Goal: Task Accomplishment & Management: Use online tool/utility

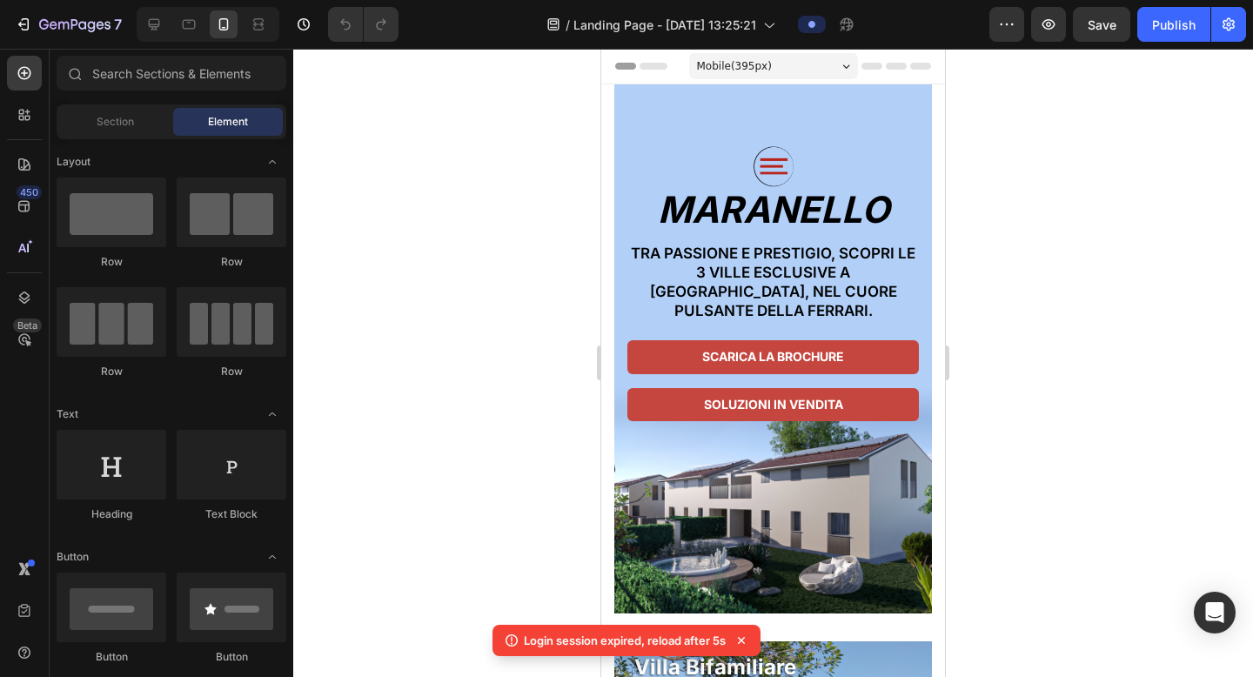
click at [943, 242] on div at bounding box center [773, 363] width 960 height 628
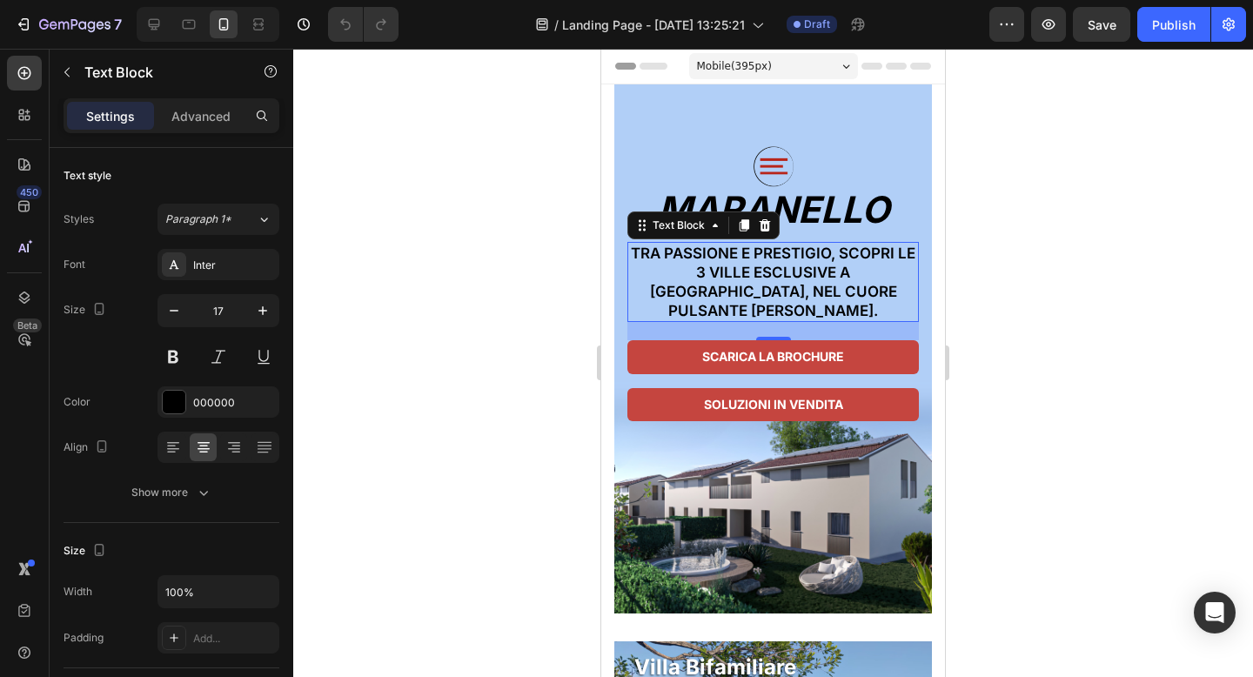
click at [801, 266] on p "Tra passione e prestigio, scopri le 3 ville esclusive a [GEOGRAPHIC_DATA], nel …" at bounding box center [773, 282] width 288 height 77
click at [499, 323] on div at bounding box center [773, 363] width 960 height 628
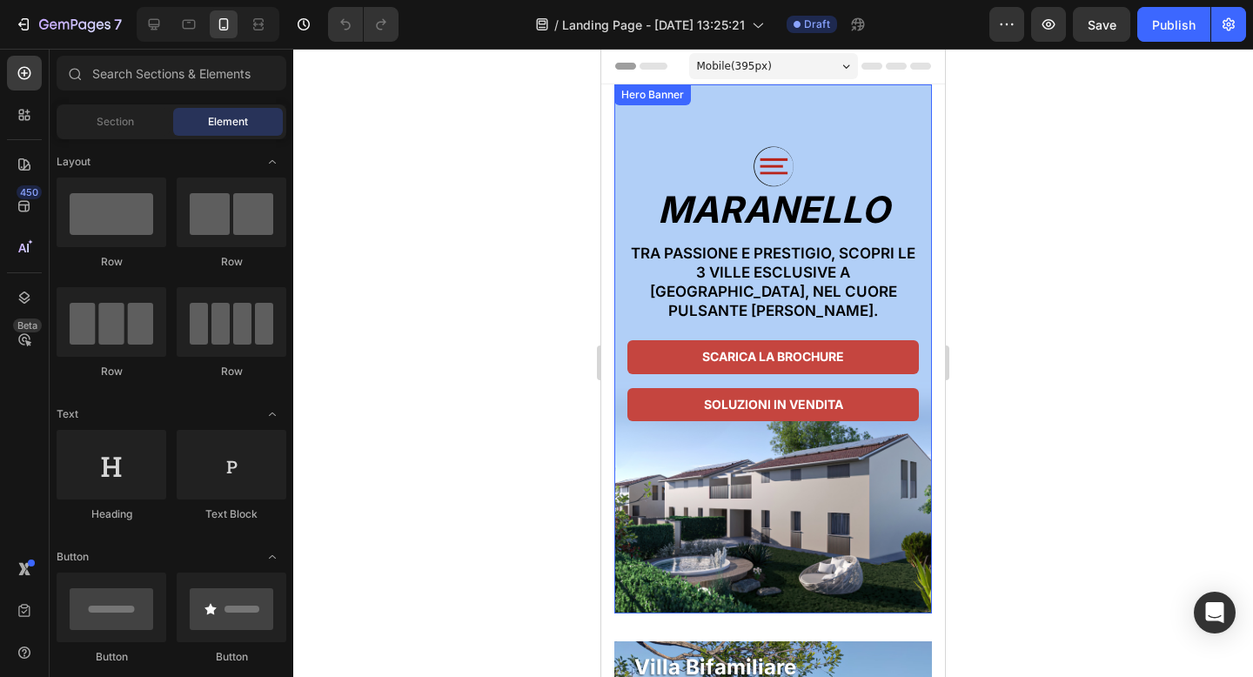
click at [884, 130] on div "Image MARANELLO Heading Tra passione e prestigio, scopri le 3 ville esclusive a…" at bounding box center [773, 273] width 318 height 379
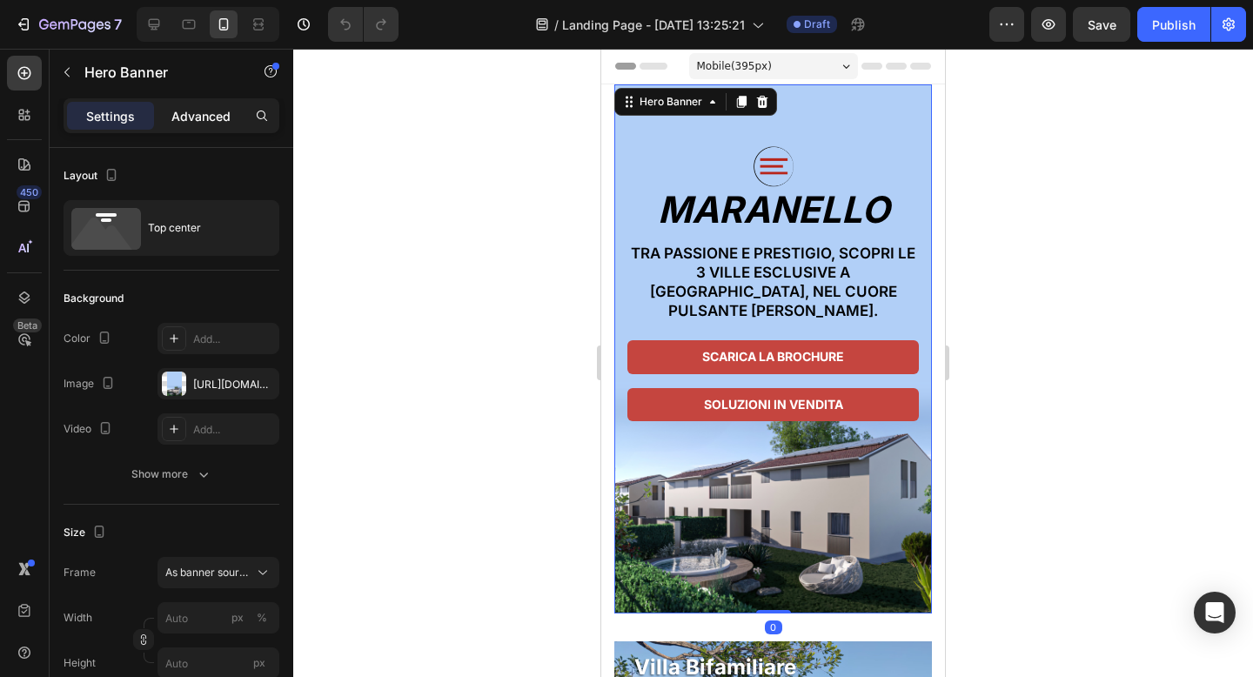
click at [212, 111] on p "Advanced" at bounding box center [200, 116] width 59 height 18
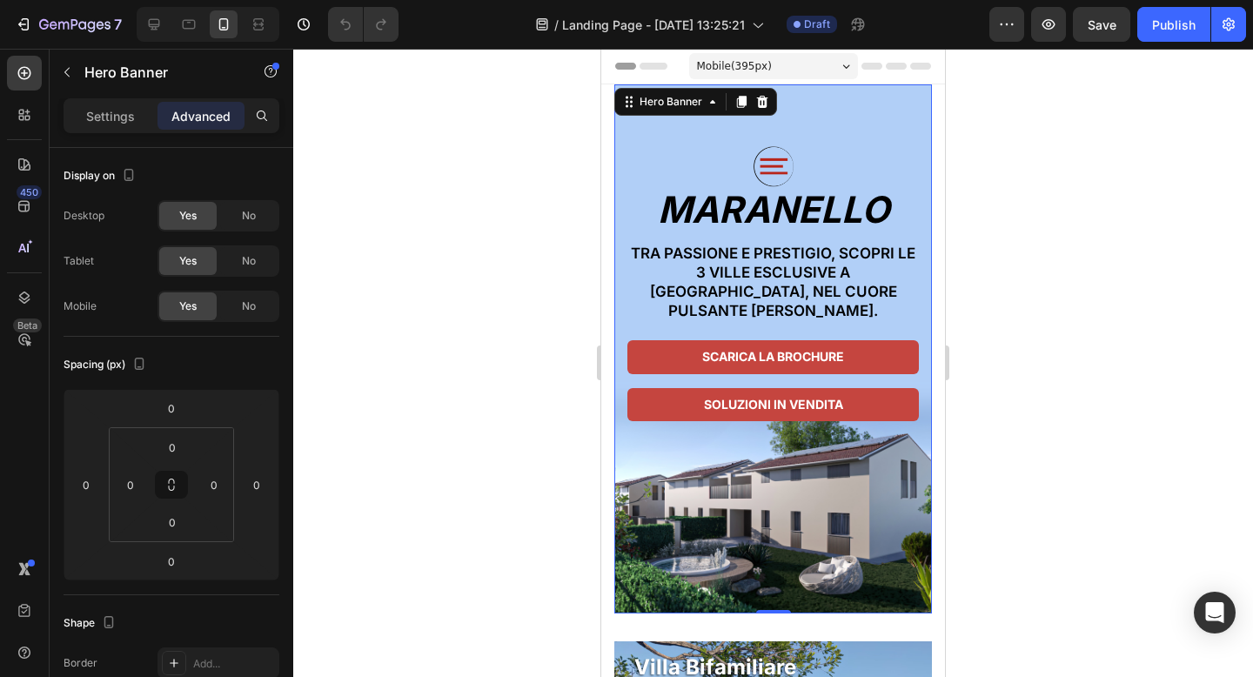
click at [445, 199] on div at bounding box center [773, 363] width 960 height 628
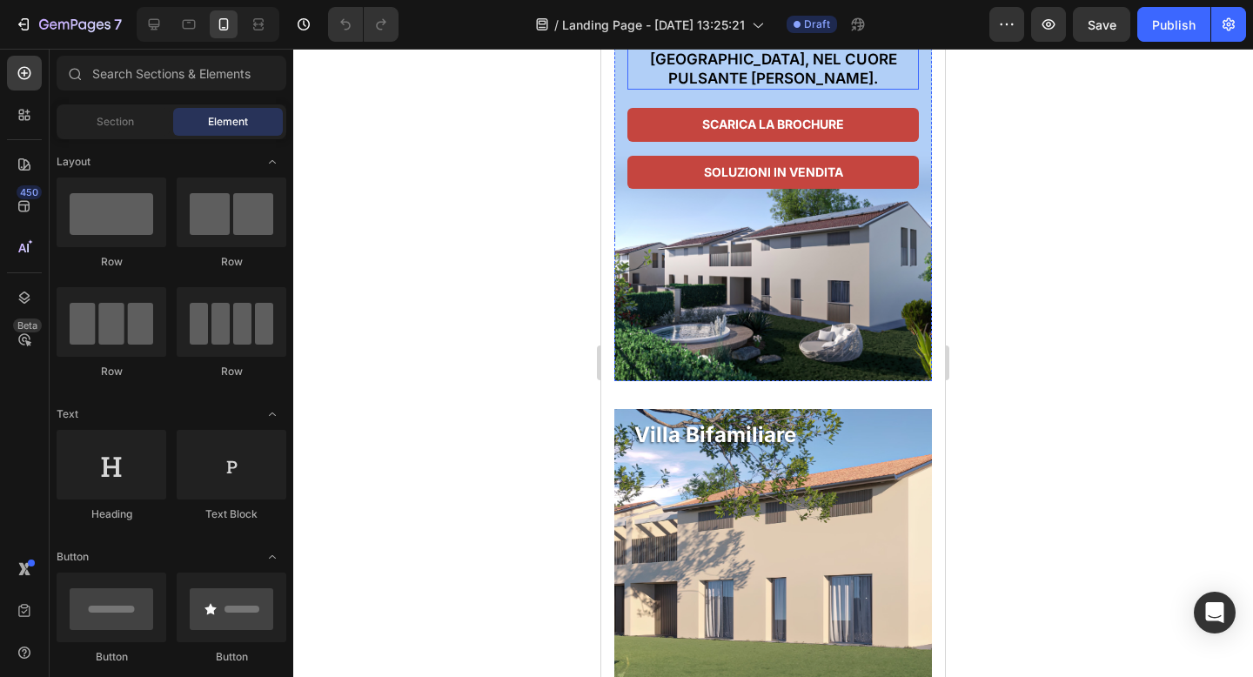
scroll to position [280, 0]
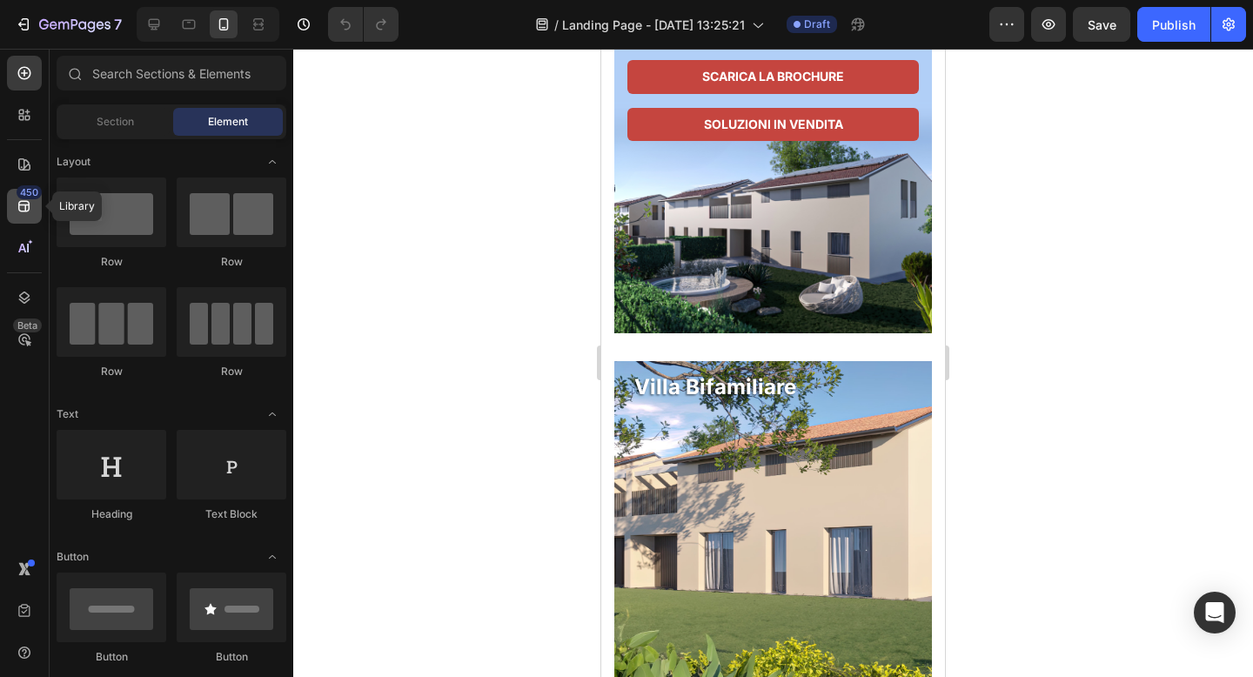
click at [28, 201] on icon at bounding box center [23, 206] width 11 height 11
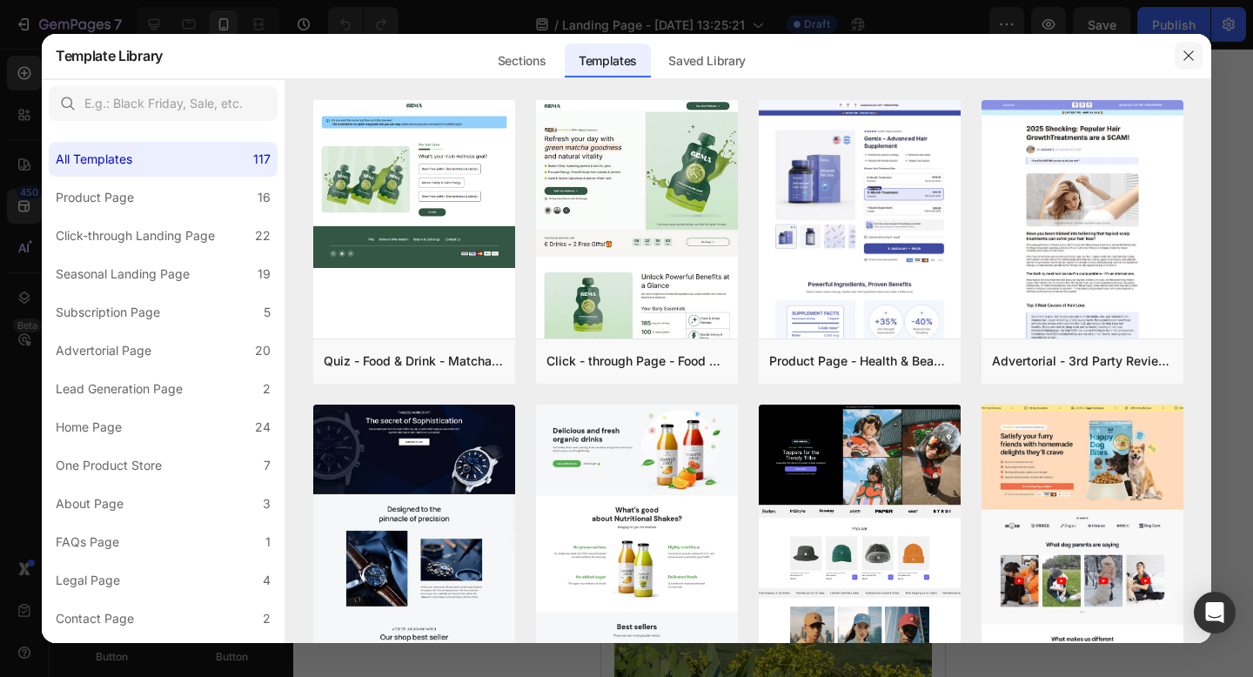
click at [1198, 51] on button "button" at bounding box center [1189, 56] width 28 height 28
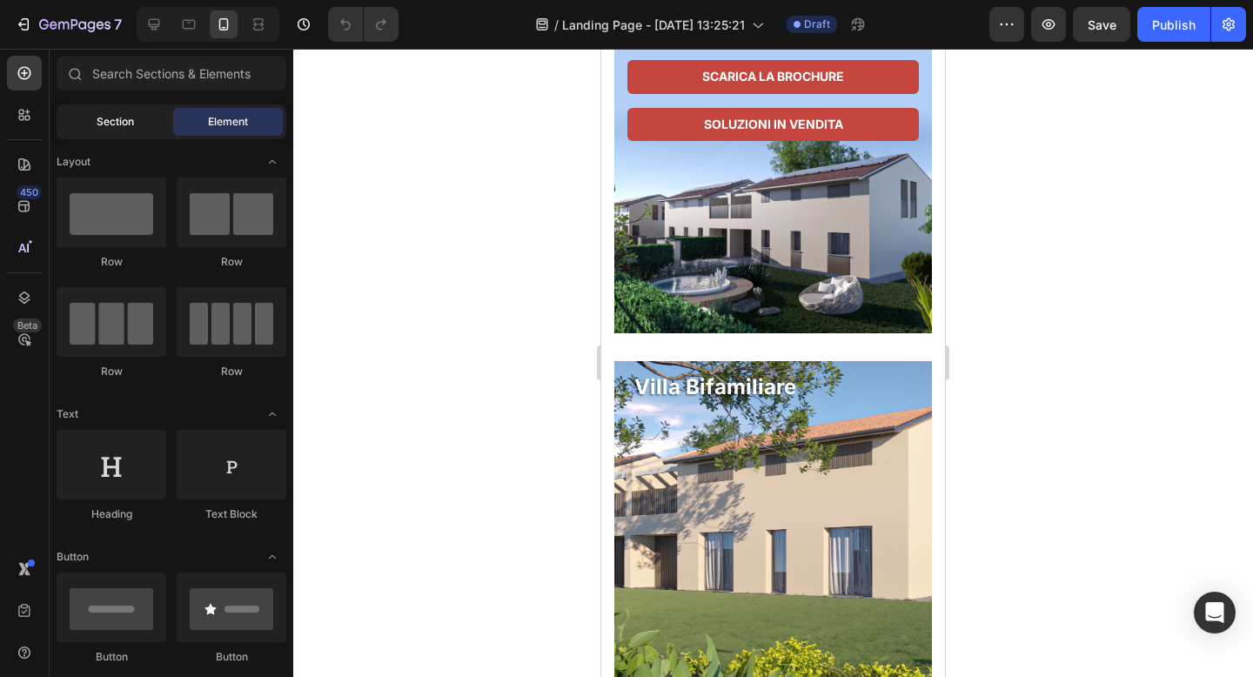
click at [122, 120] on span "Section" at bounding box center [115, 122] width 37 height 16
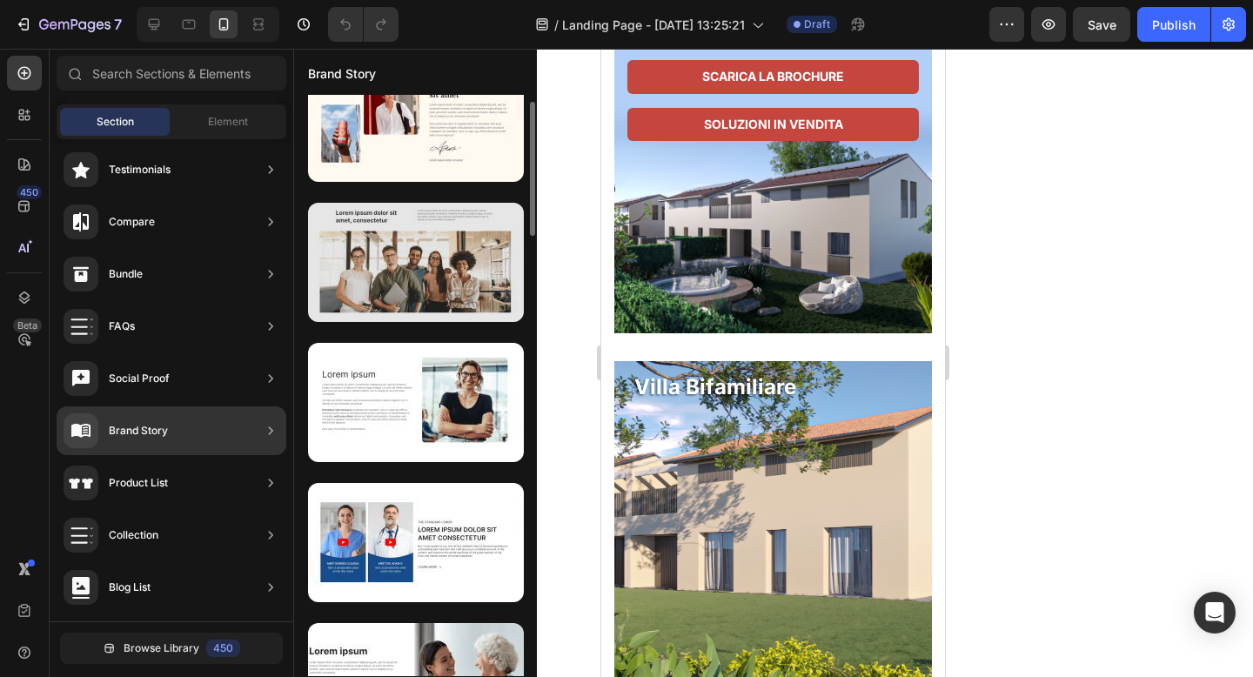
scroll to position [33, 0]
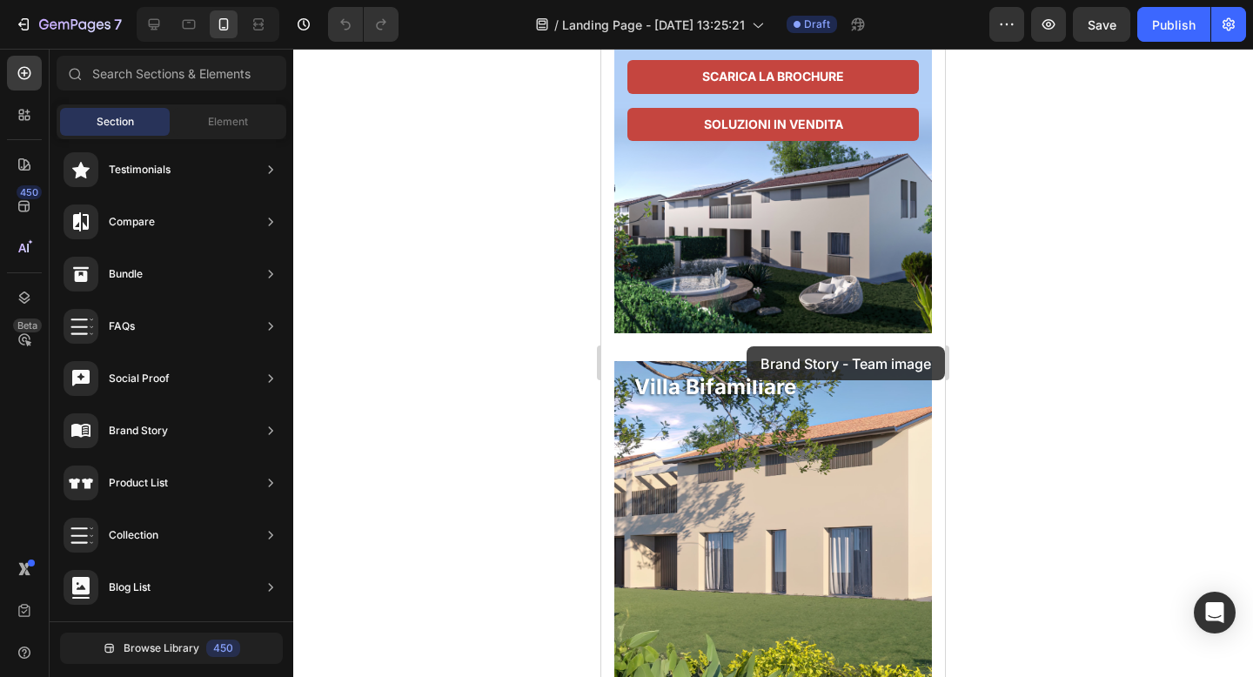
drag, startPoint x: 983, startPoint y: 348, endPoint x: 747, endPoint y: 346, distance: 236.7
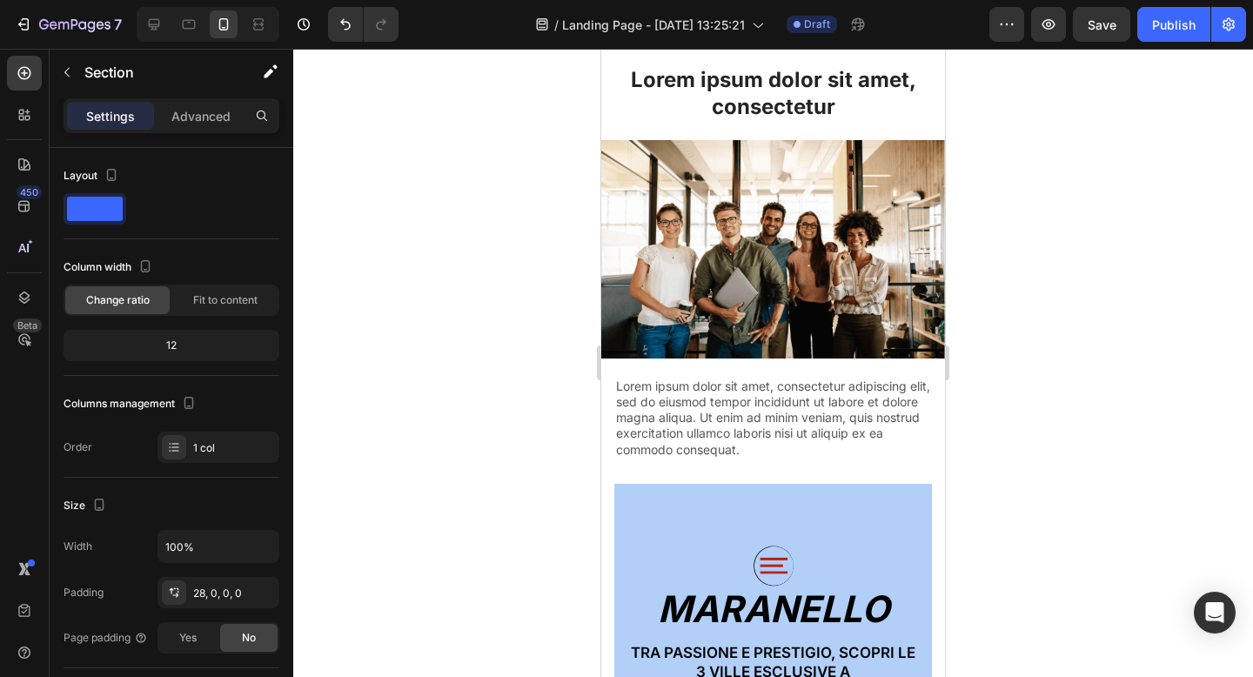
scroll to position [0, 0]
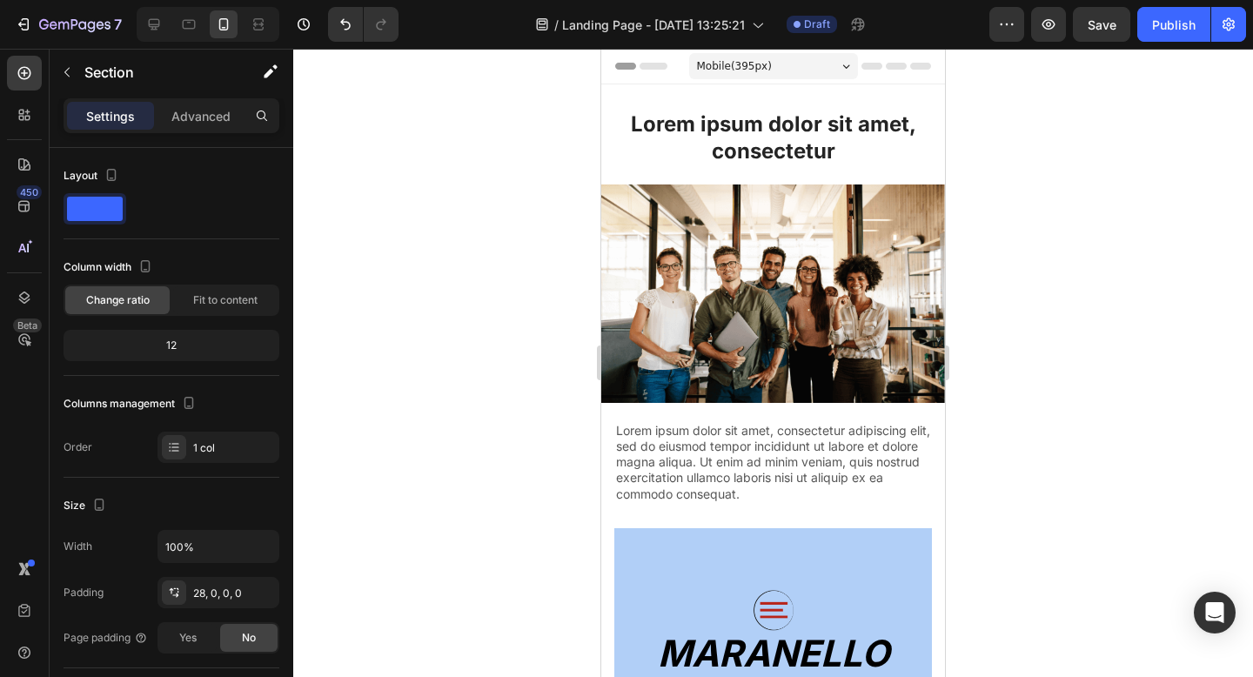
click at [739, 97] on div "Lorem ipsum dolor sit amet, consectetur Heading Lorem ipsum dolor sit amet, con…" at bounding box center [773, 306] width 344 height 444
click at [607, 96] on div "Lorem ipsum dolor sit amet, consectetur Heading Lorem ipsum dolor sit amet, con…" at bounding box center [773, 306] width 344 height 444
click at [608, 136] on div "Lorem ipsum dolor sit amet, consectetur Heading Lorem ipsum dolor sit amet, con…" at bounding box center [773, 144] width 344 height 70
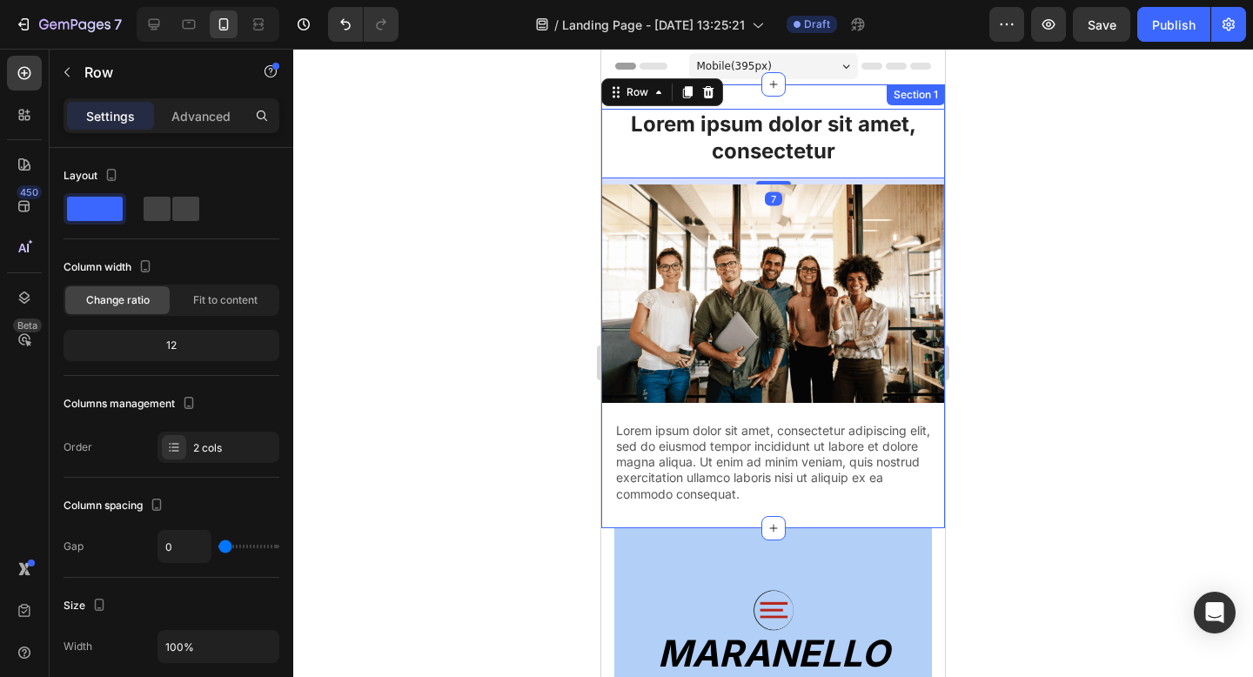
click at [811, 92] on div "Lorem ipsum dolor sit amet, consectetur Heading Lorem ipsum dolor sit amet, con…" at bounding box center [773, 306] width 344 height 444
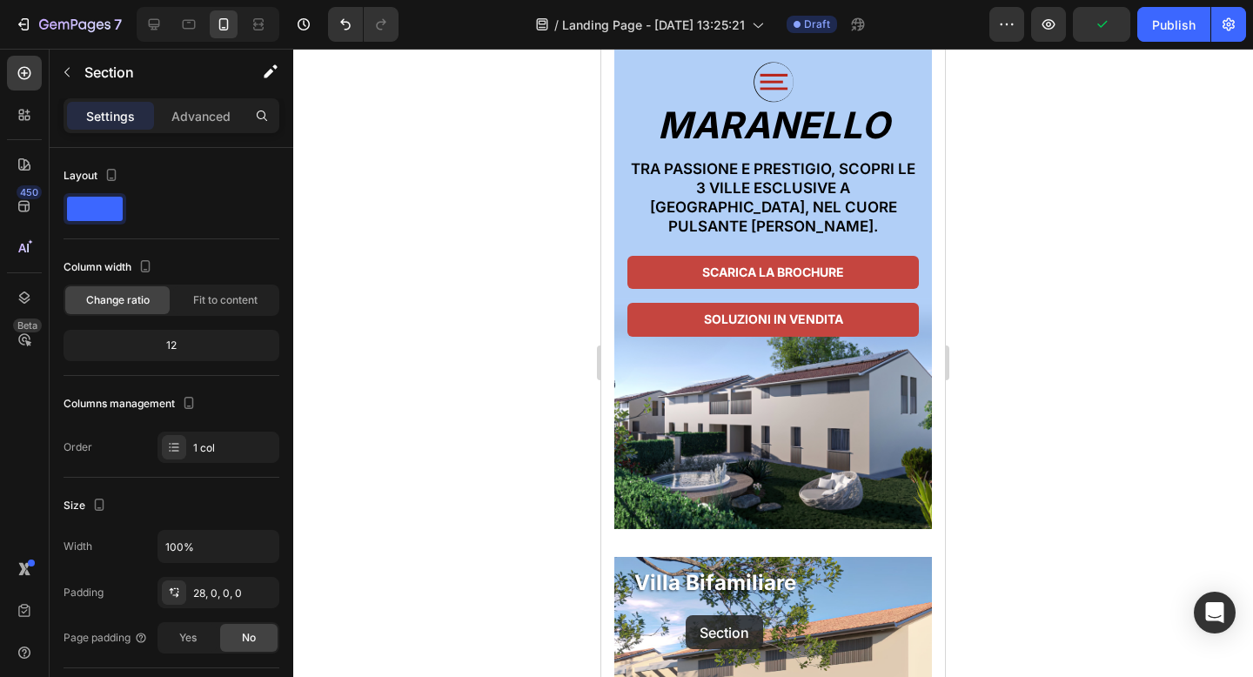
scroll to position [542, 0]
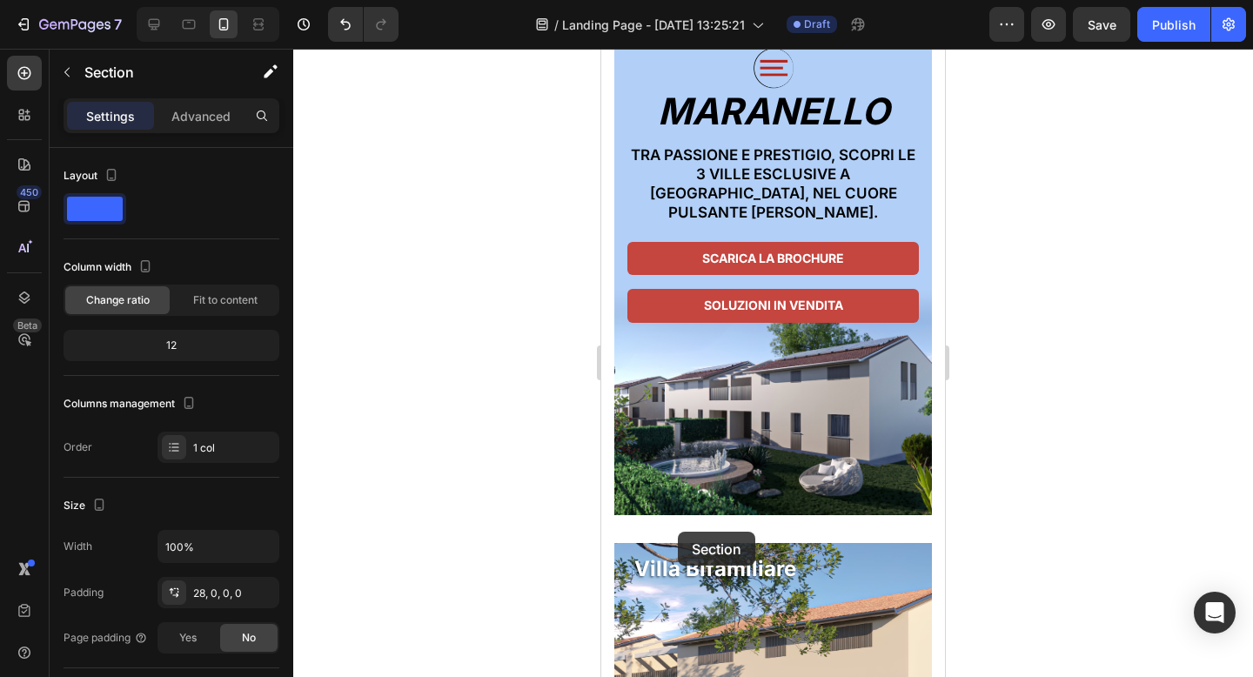
drag, startPoint x: 617, startPoint y: 103, endPoint x: 678, endPoint y: 533, distance: 434.1
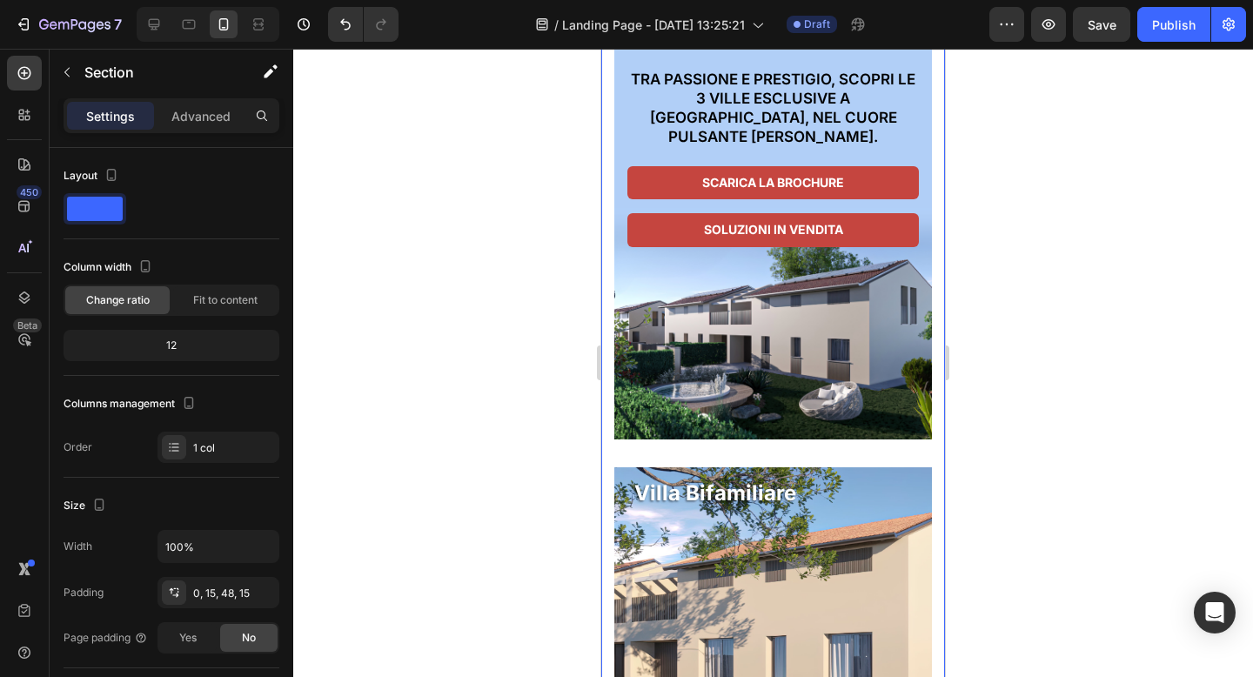
scroll to position [643, 0]
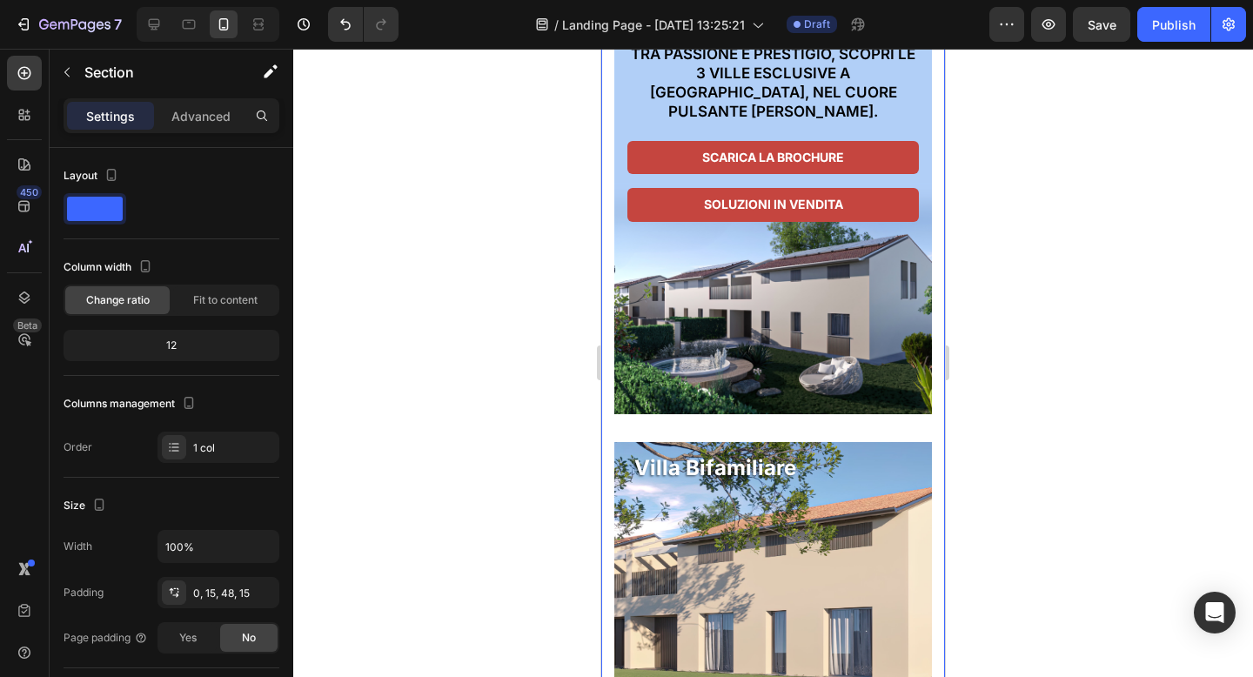
click at [1032, 392] on div at bounding box center [773, 363] width 960 height 628
drag, startPoint x: 1036, startPoint y: 144, endPoint x: 307, endPoint y: 152, distance: 729.2
click at [1036, 144] on div at bounding box center [773, 363] width 960 height 628
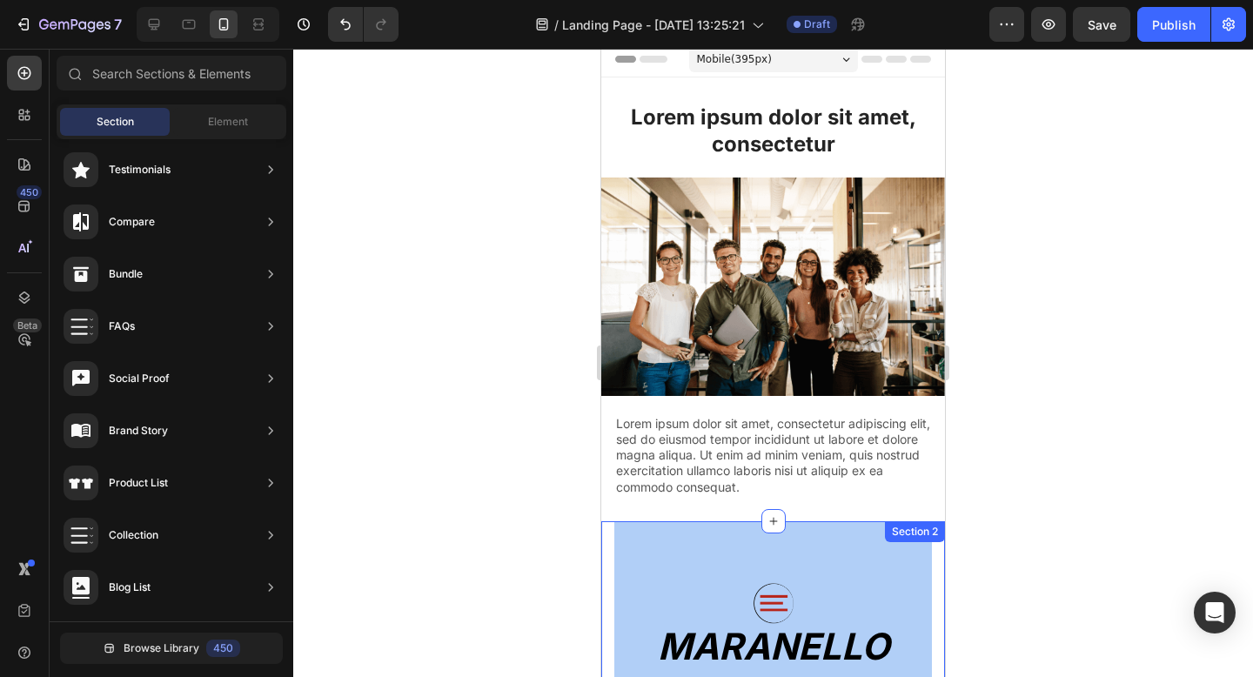
scroll to position [0, 0]
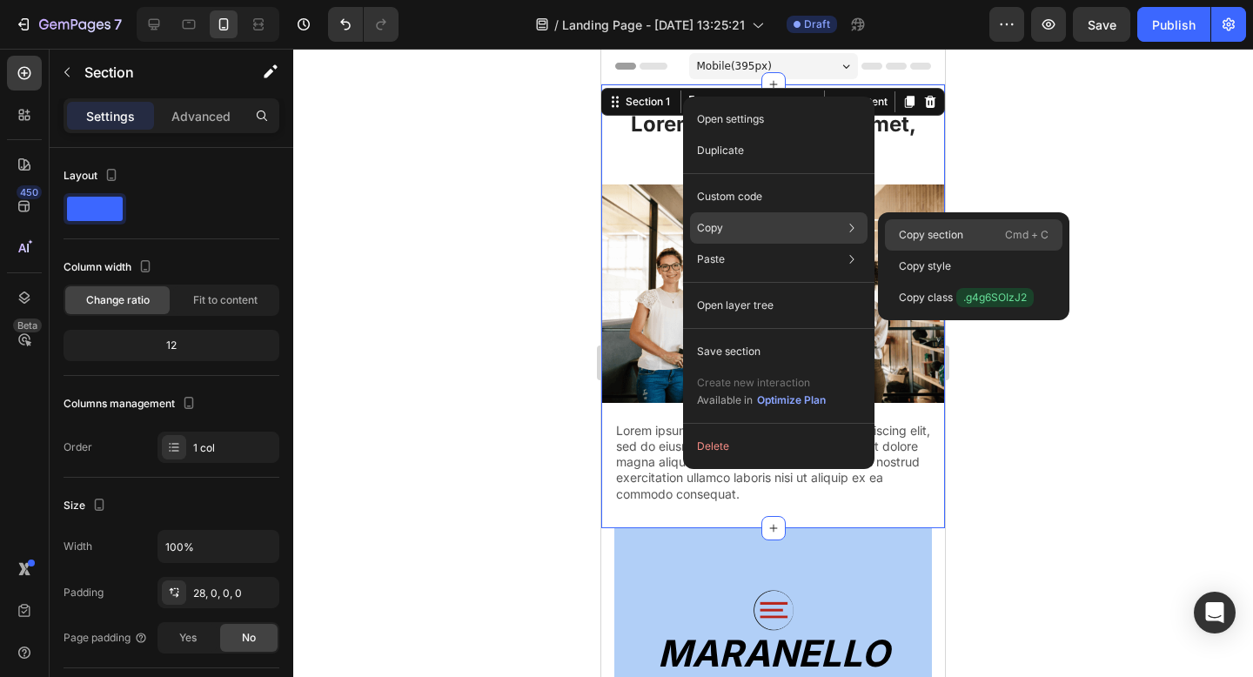
click at [889, 251] on div "Copy section Cmd + C" at bounding box center [974, 266] width 178 height 31
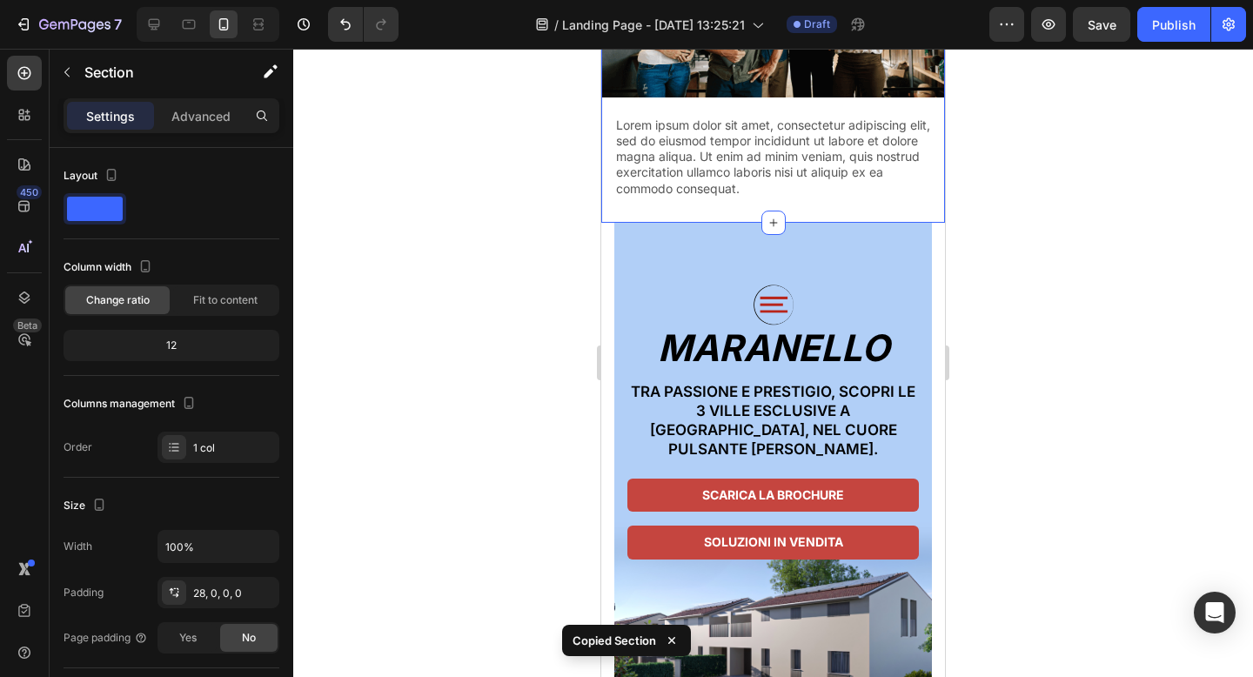
scroll to position [580, 0]
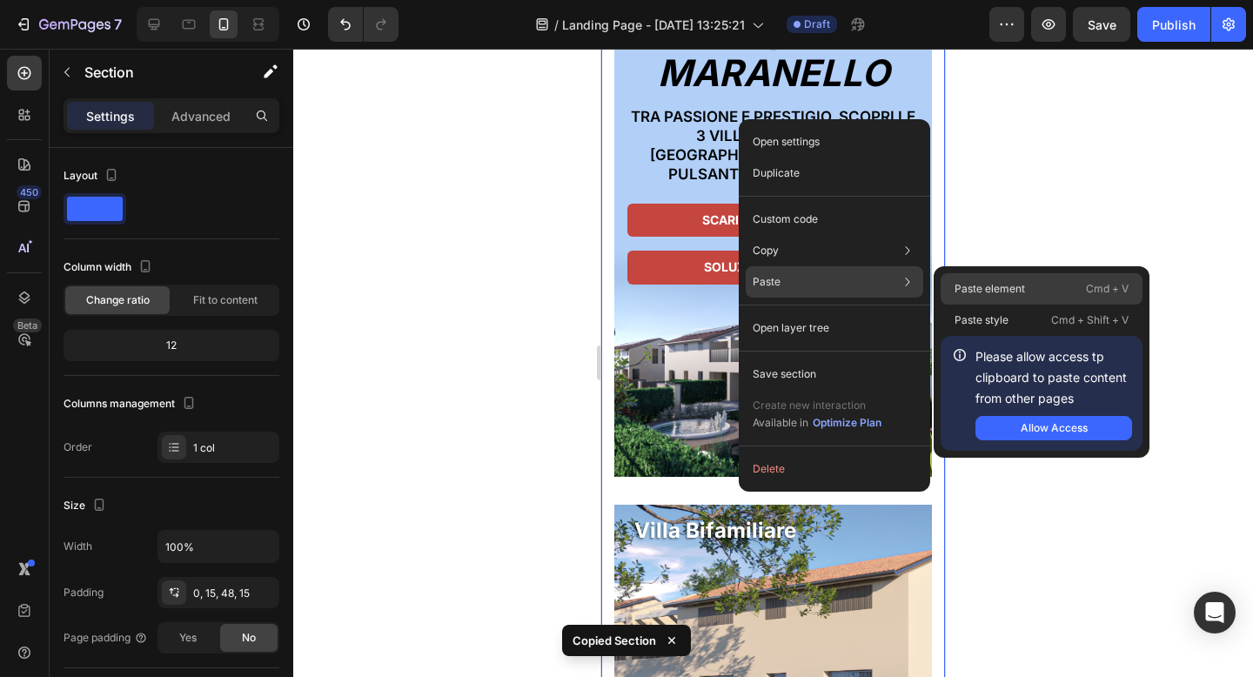
click at [955, 282] on p "Paste element" at bounding box center [990, 289] width 70 height 16
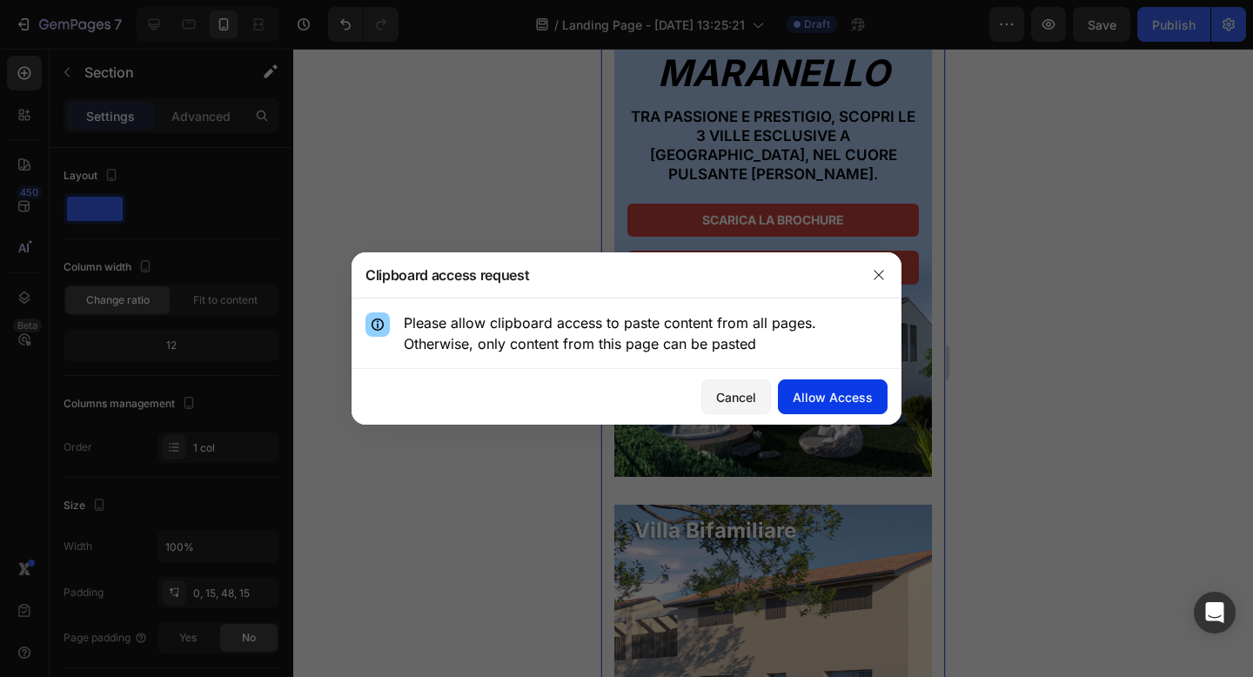
click at [830, 391] on div "Allow Access" at bounding box center [833, 397] width 80 height 18
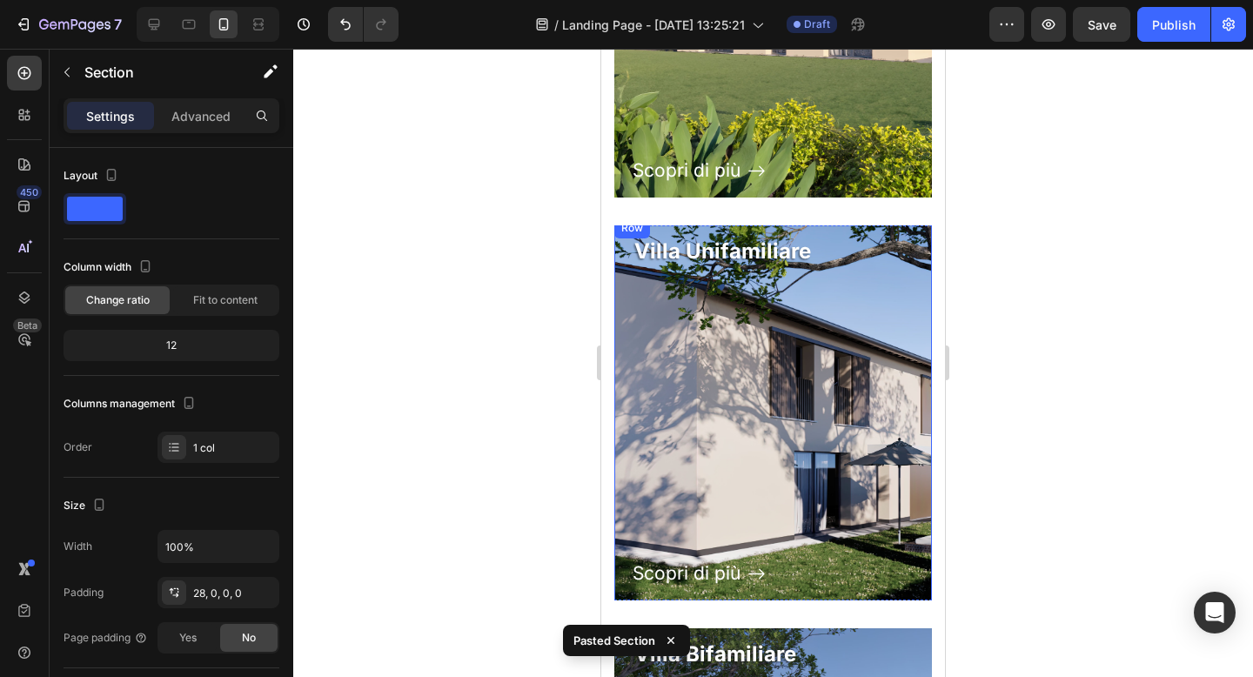
scroll to position [1251, 0]
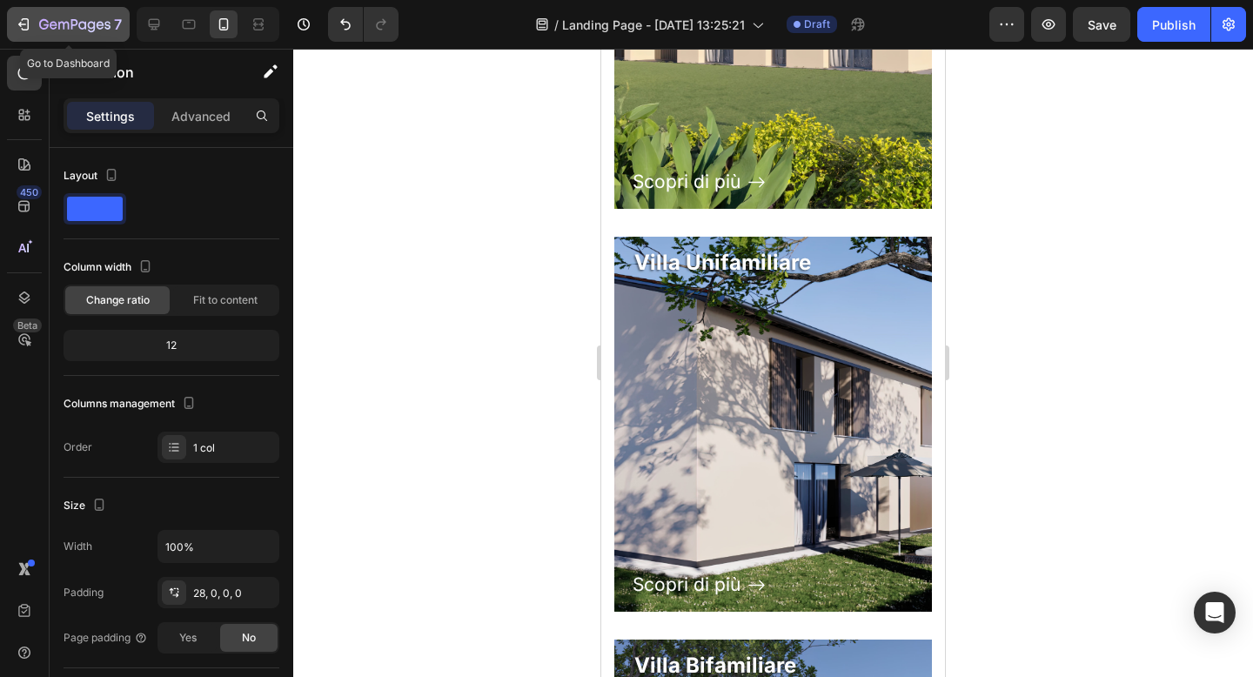
click at [98, 32] on icon "button" at bounding box center [74, 25] width 71 height 15
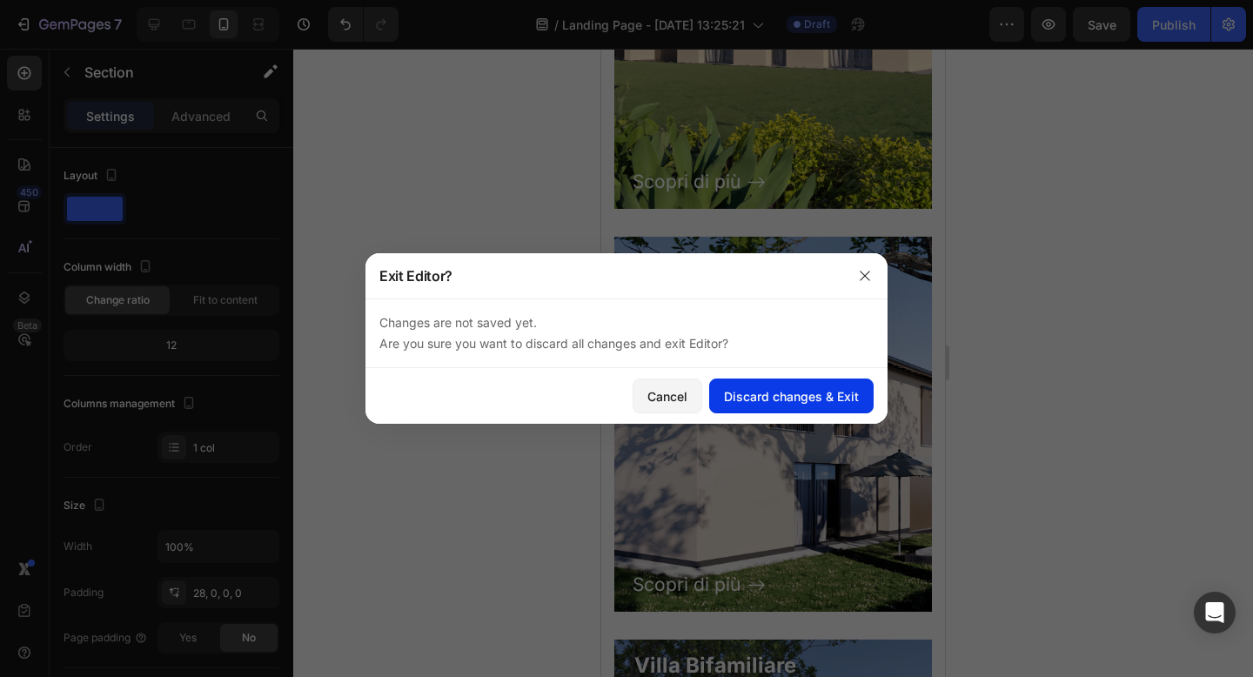
click at [814, 382] on button "Discard changes & Exit" at bounding box center [791, 396] width 164 height 35
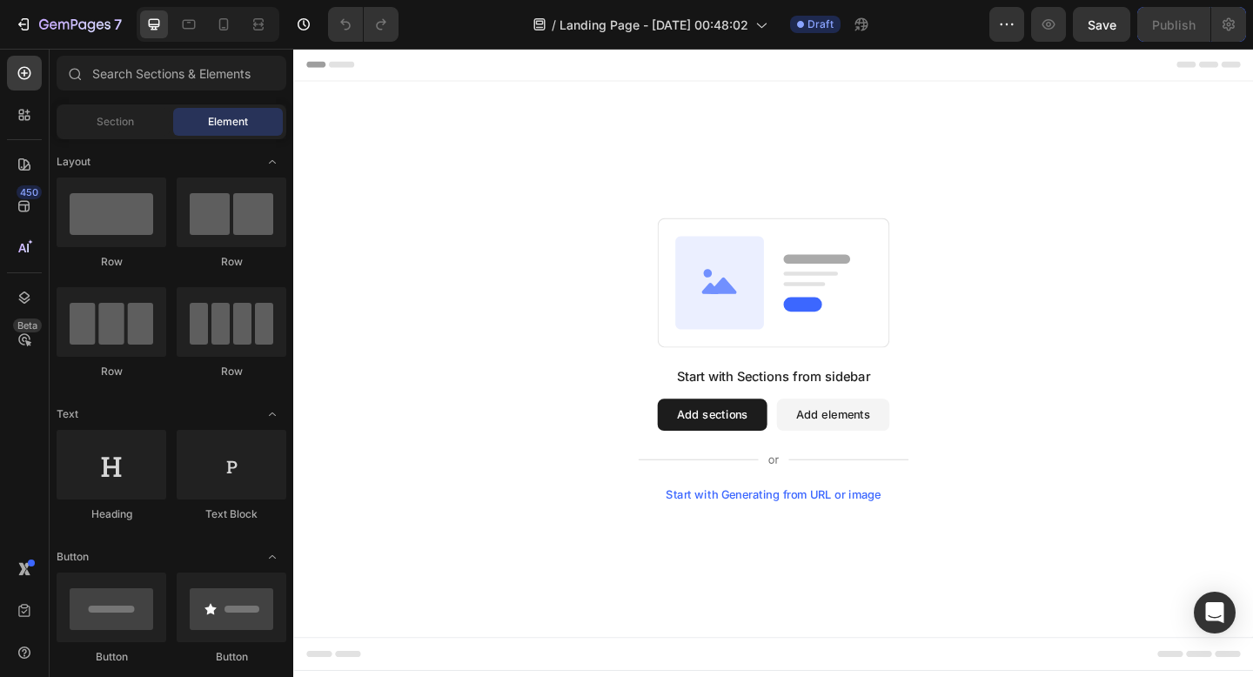
click at [727, 444] on button "Add sections" at bounding box center [748, 447] width 119 height 35
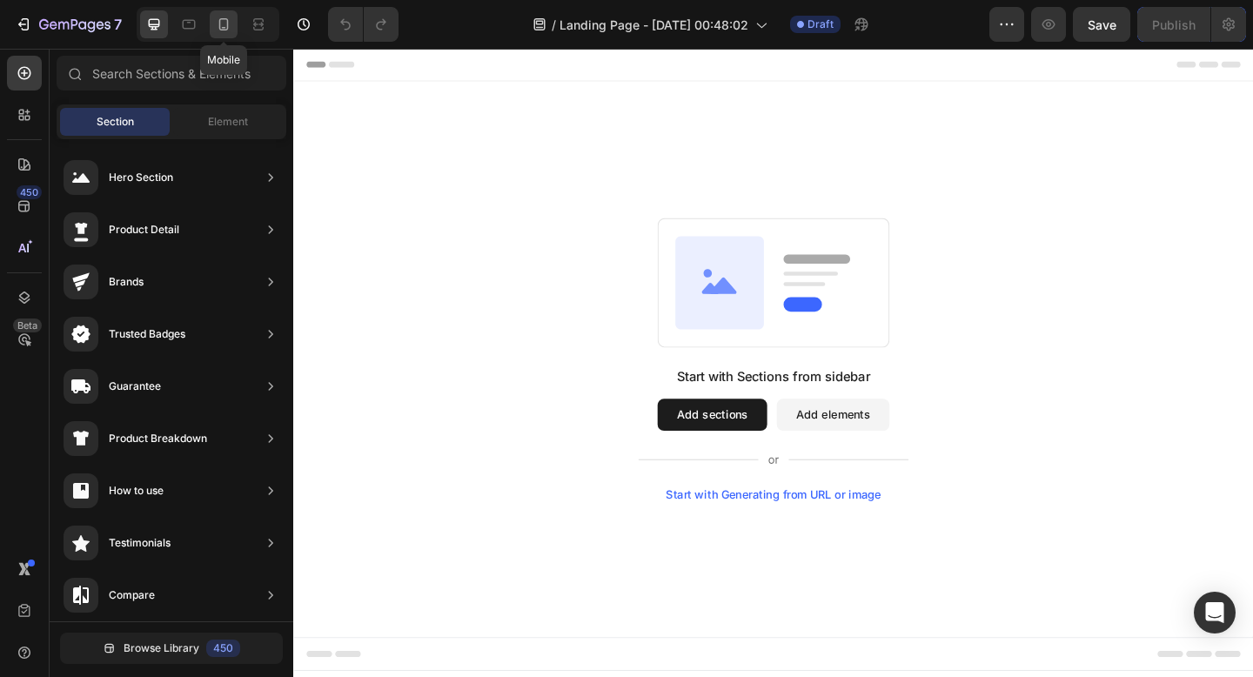
click at [224, 22] on icon at bounding box center [223, 24] width 17 height 17
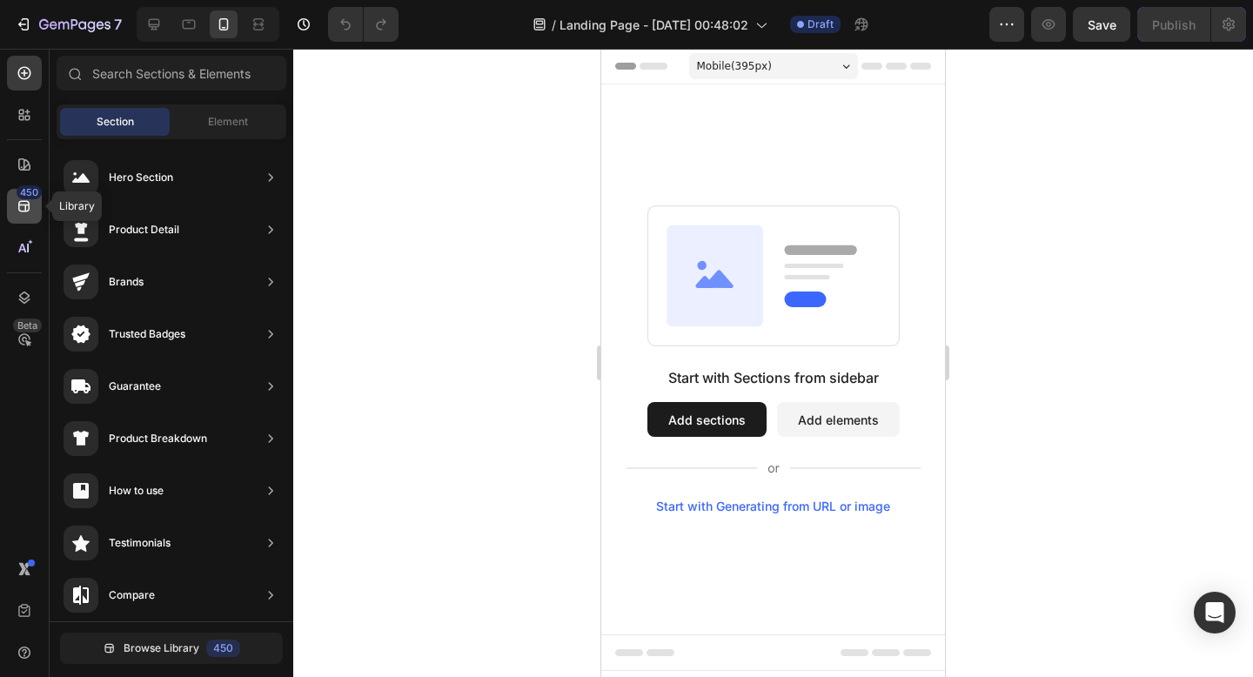
click at [22, 192] on div "450" at bounding box center [29, 192] width 25 height 14
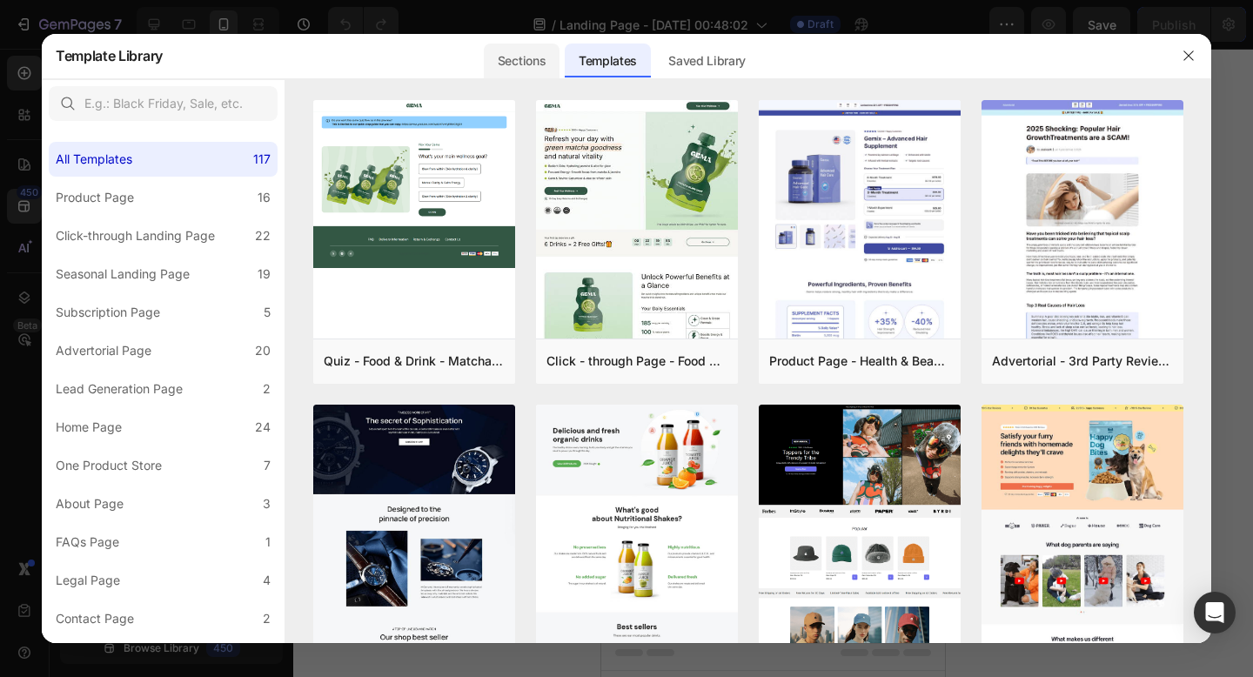
click at [543, 63] on div "Sections" at bounding box center [522, 61] width 76 height 35
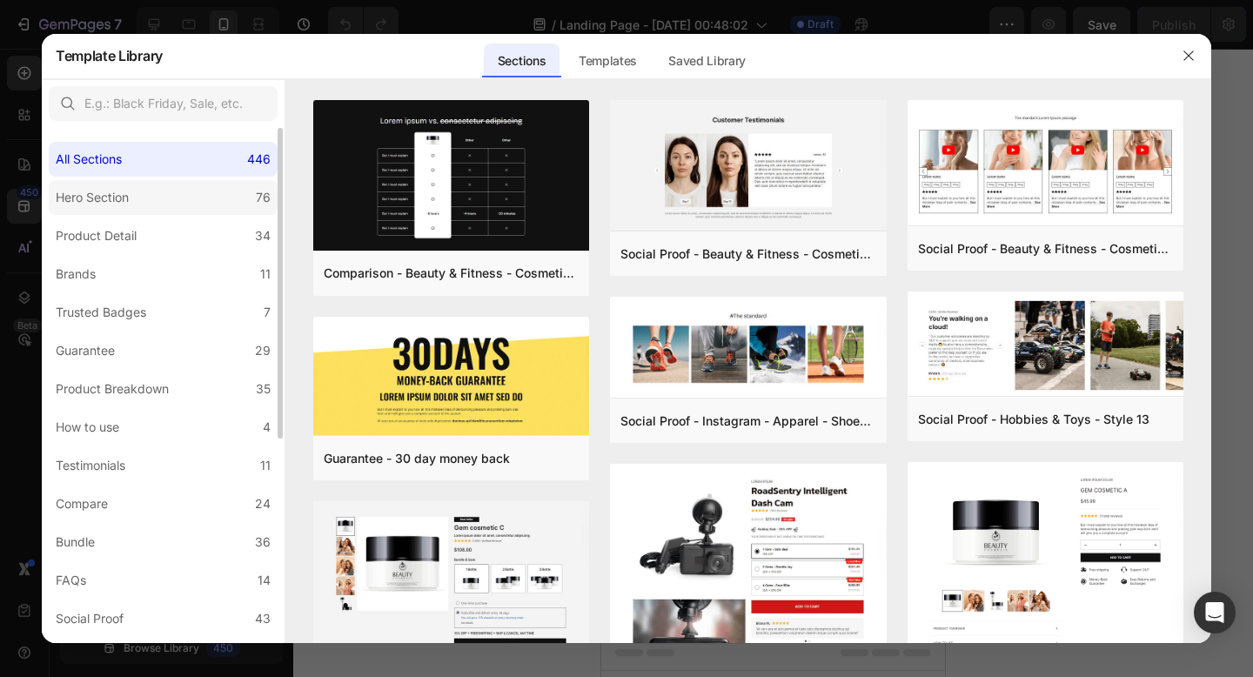
click at [170, 192] on label "Hero Section 76" at bounding box center [163, 197] width 229 height 35
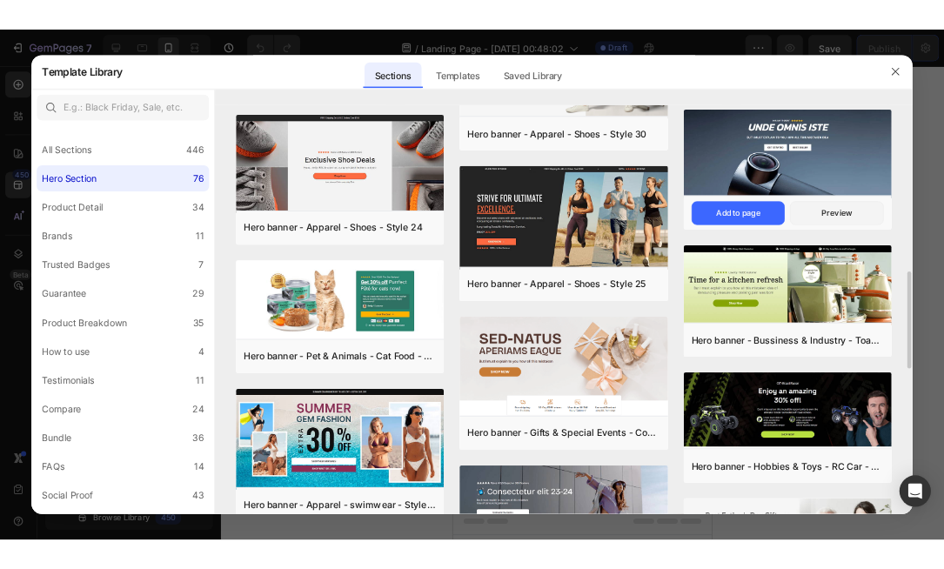
scroll to position [915, 0]
